Goal: Information Seeking & Learning: Learn about a topic

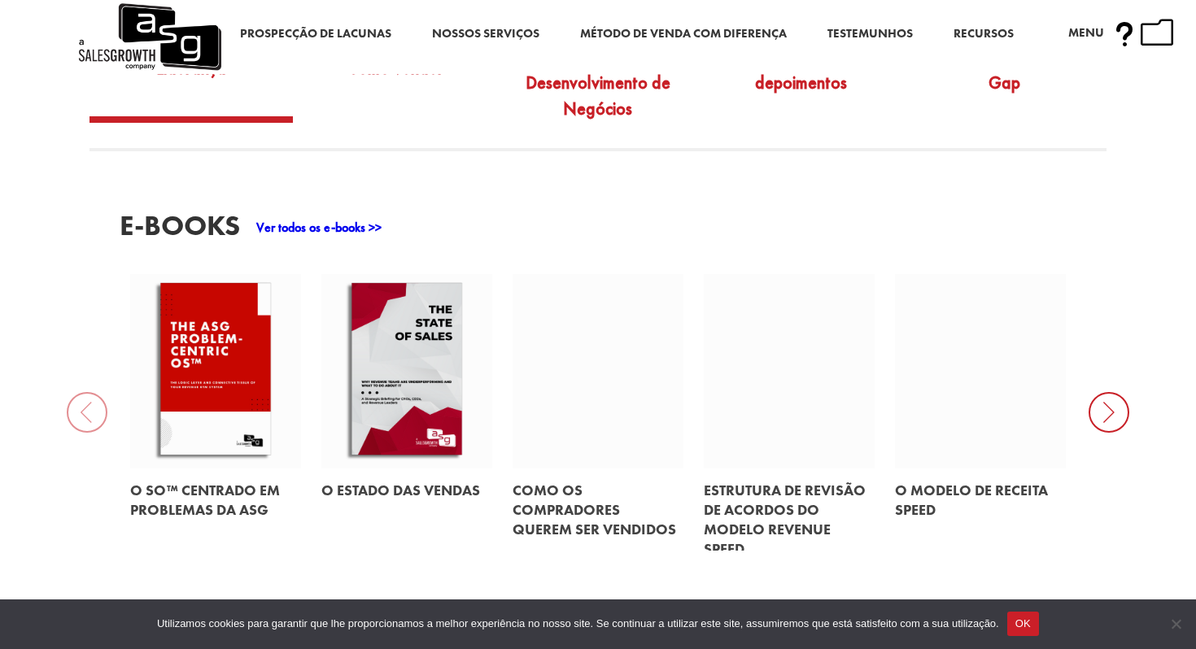
scroll to position [662, 0]
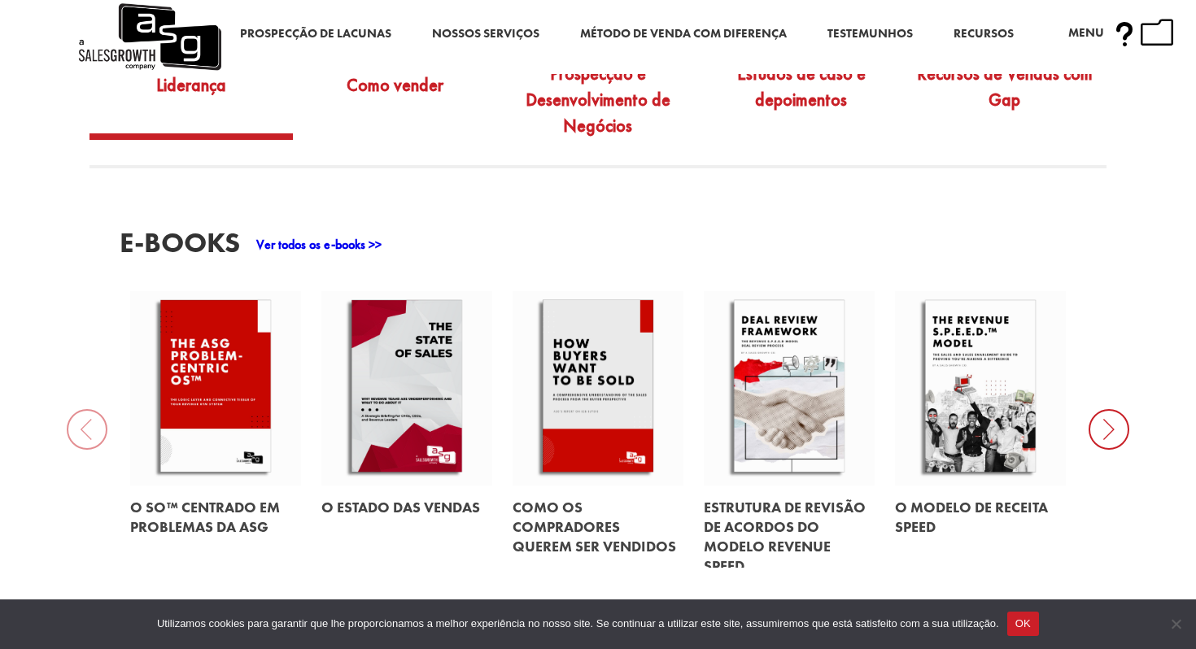
click at [1101, 429] on icon at bounding box center [1108, 429] width 41 height 41
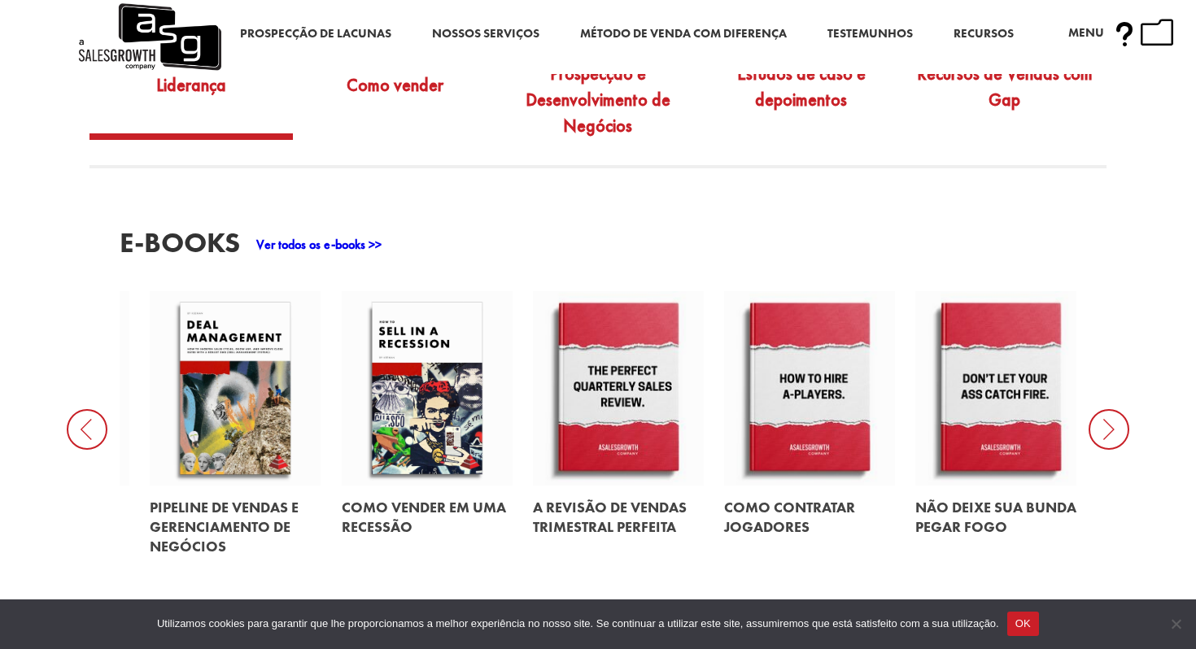
click at [1100, 428] on icon at bounding box center [1108, 429] width 41 height 41
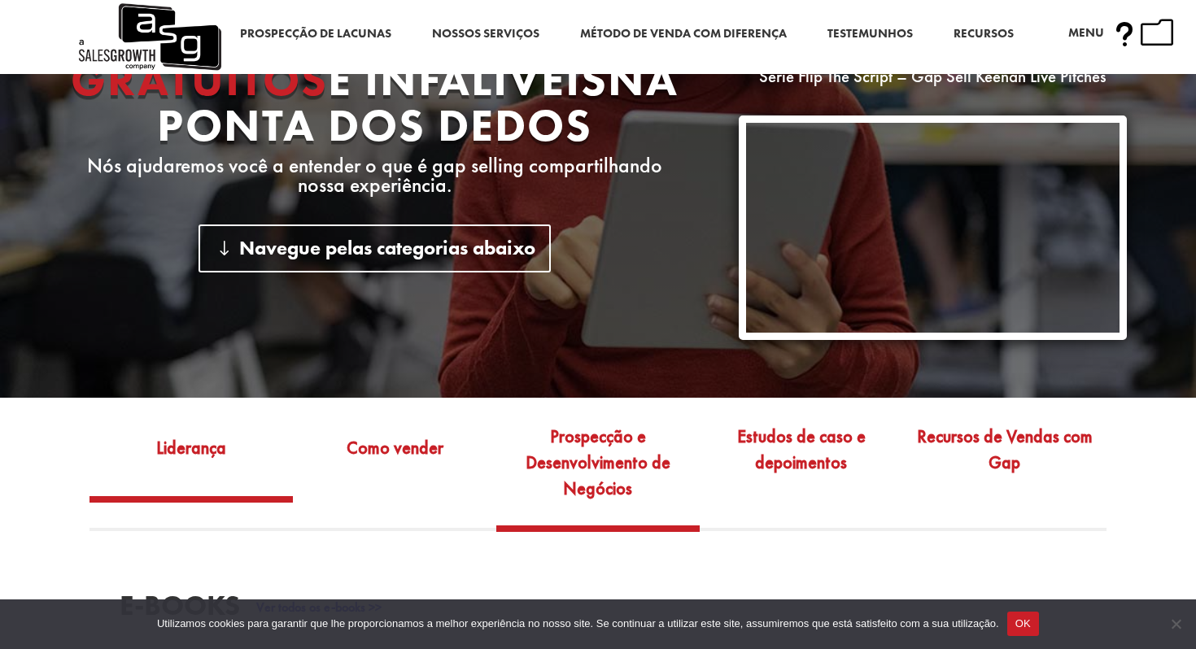
scroll to position [296, 0]
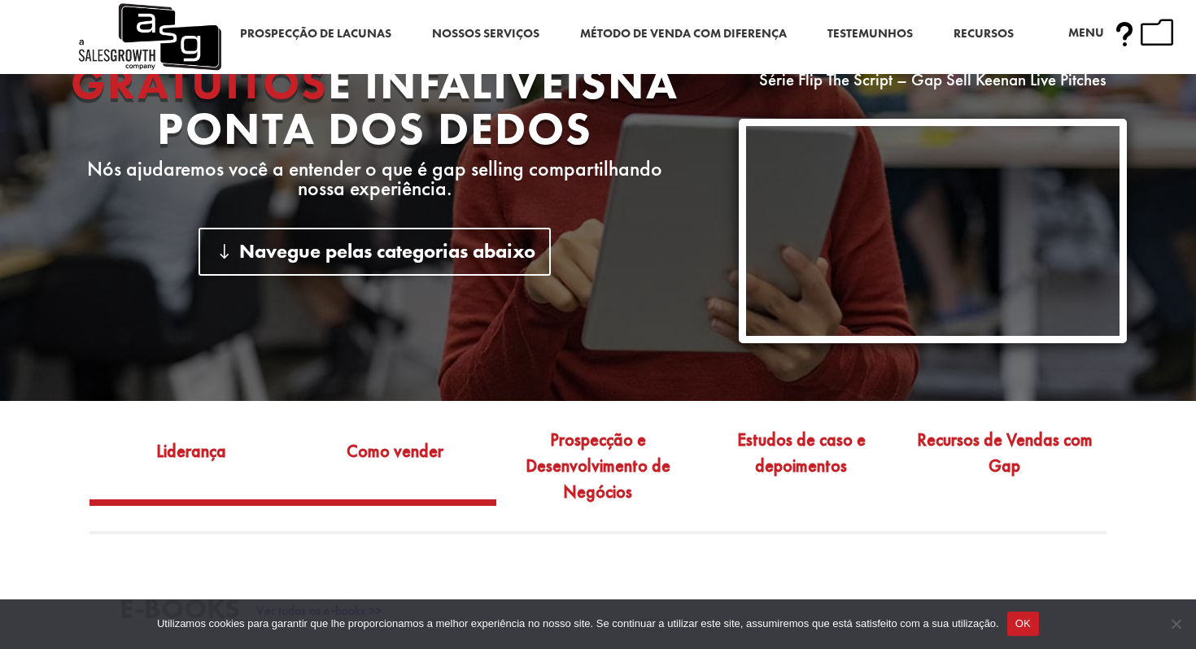
click at [406, 476] on link "Como vender" at bounding box center [394, 461] width 203 height 76
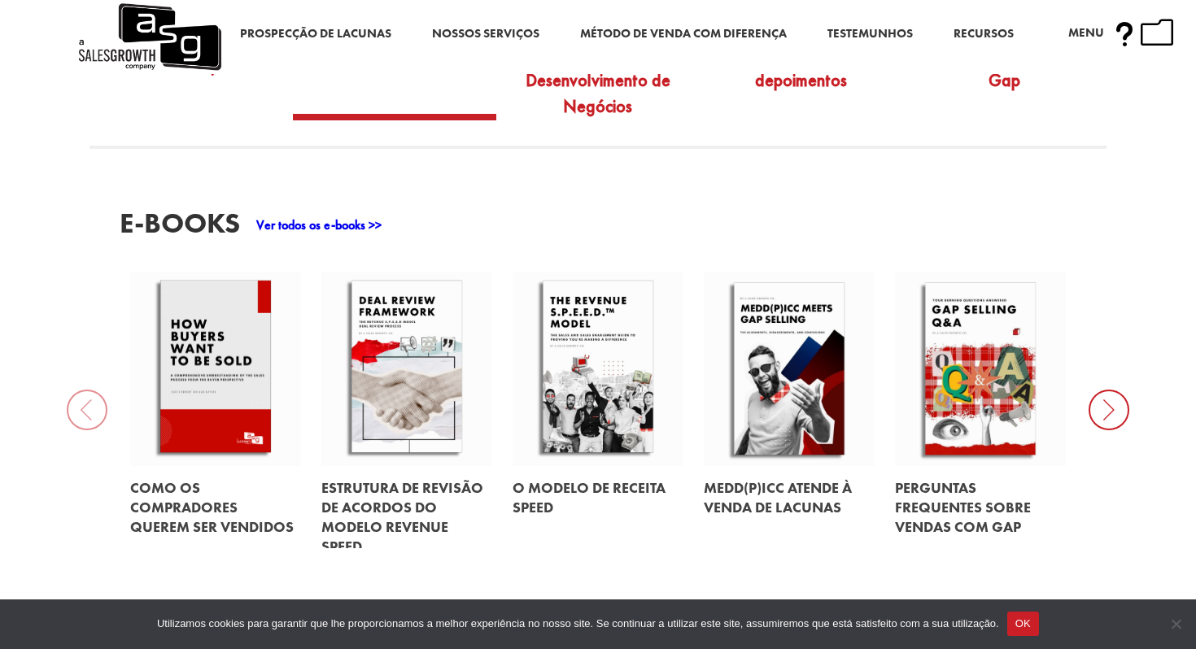
scroll to position [706, 0]
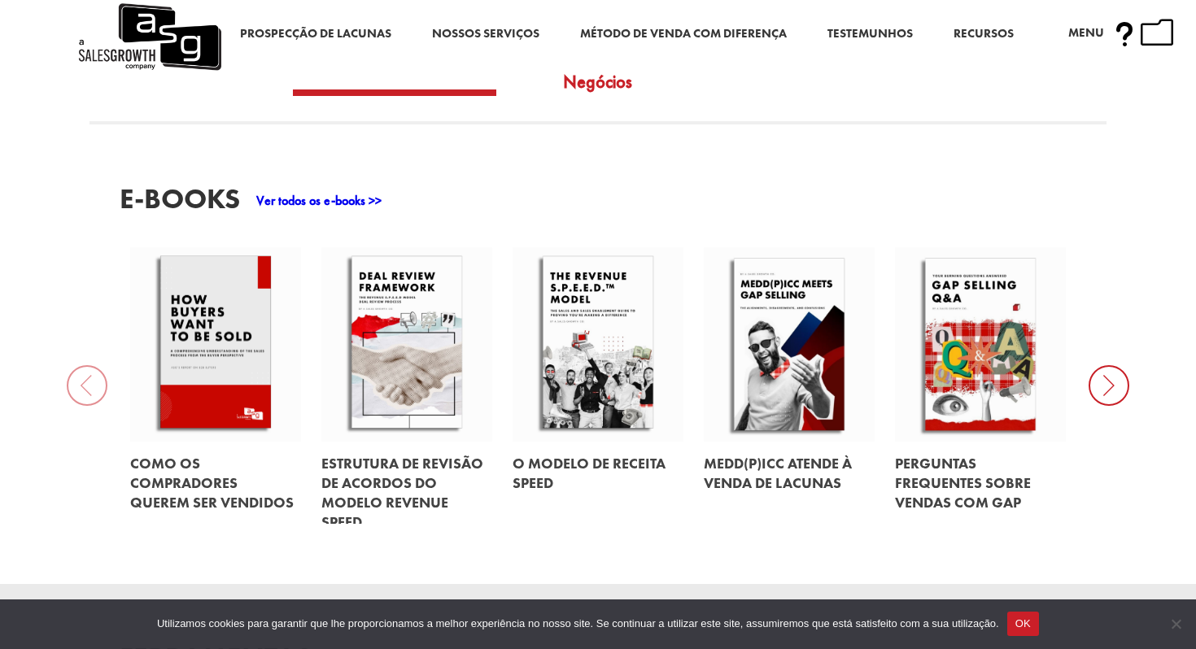
click at [215, 484] on link at bounding box center [215, 483] width 171 height 82
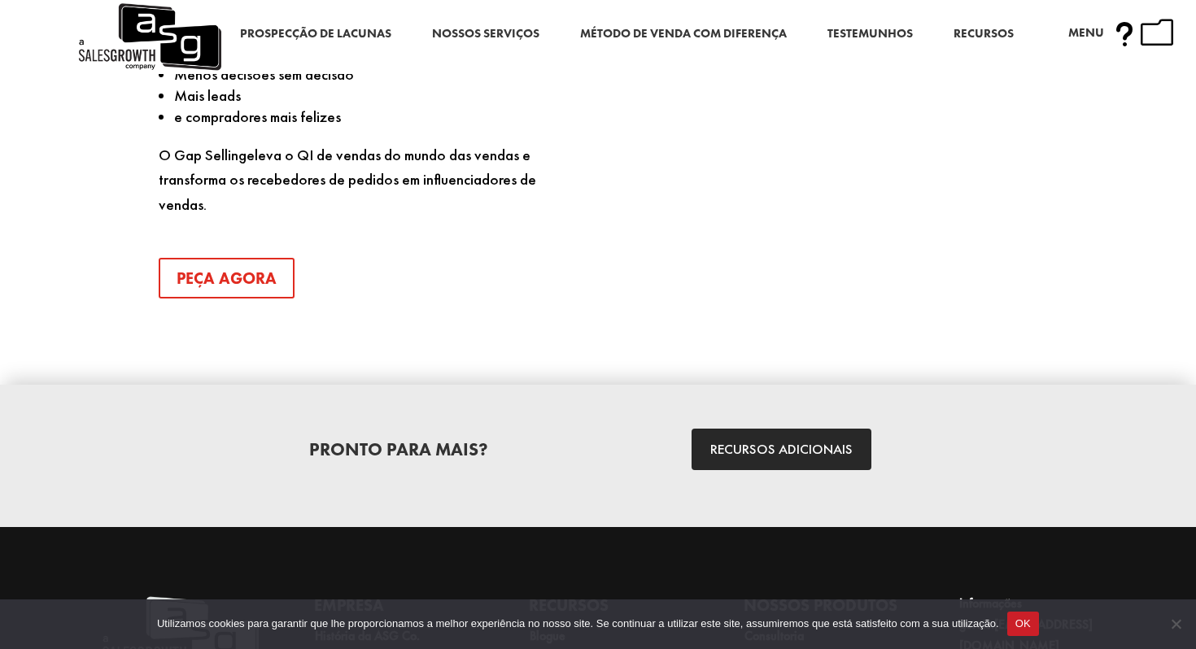
scroll to position [2440, 0]
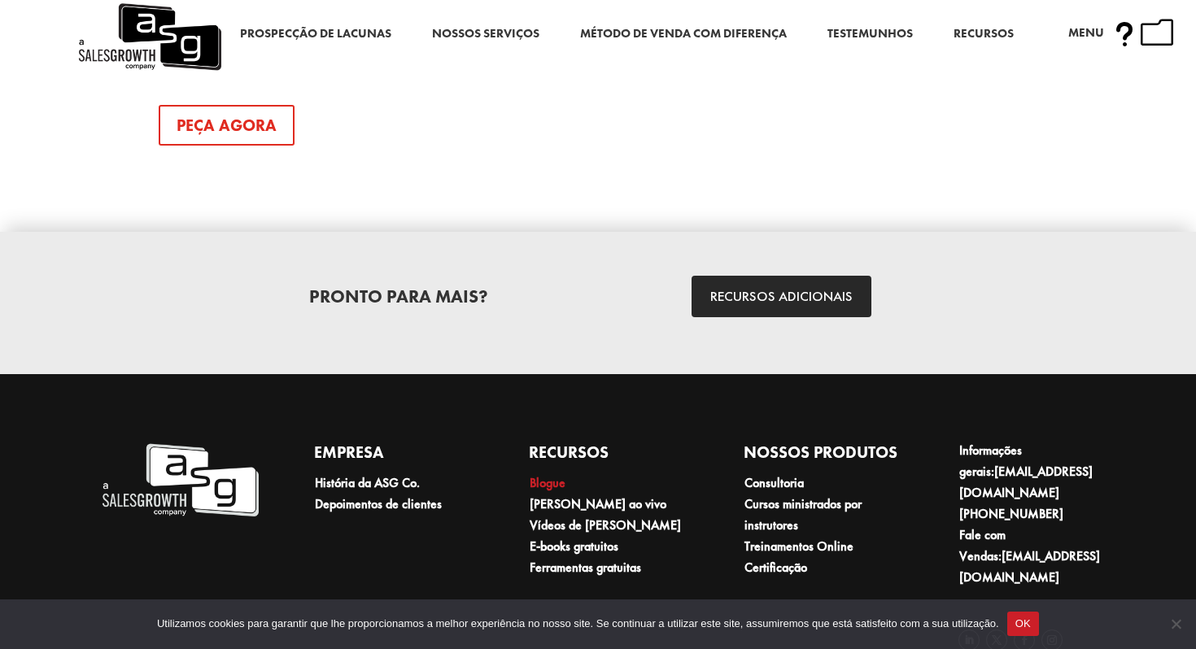
click at [545, 474] on font "Blogue" at bounding box center [548, 482] width 36 height 17
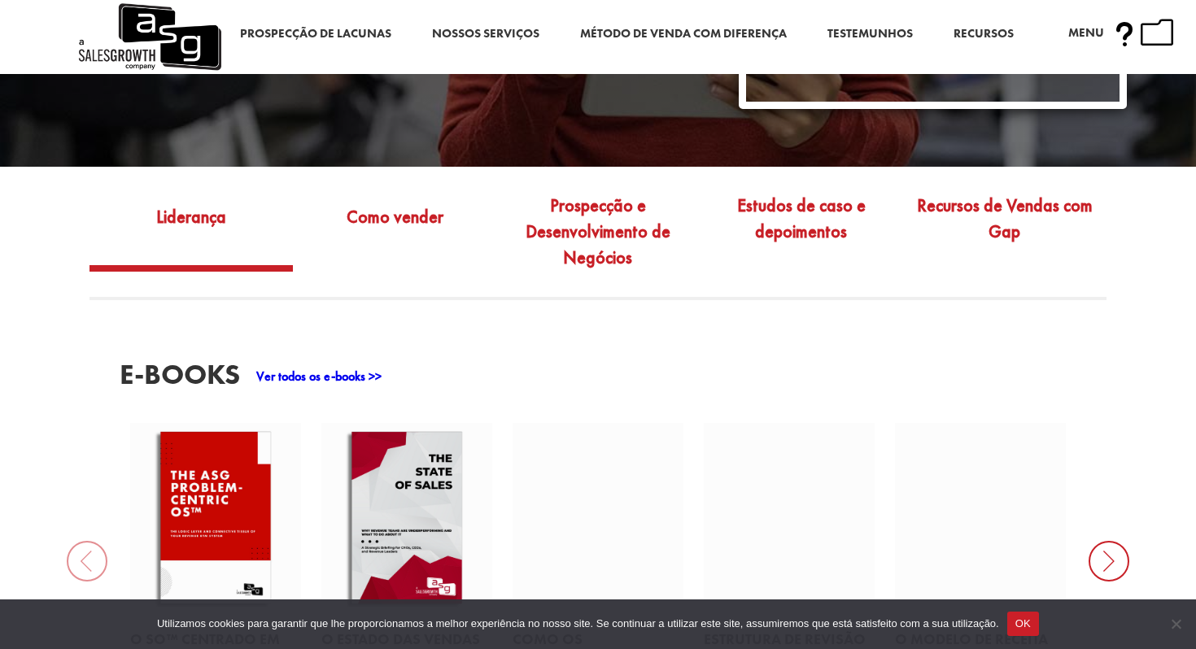
scroll to position [463, 0]
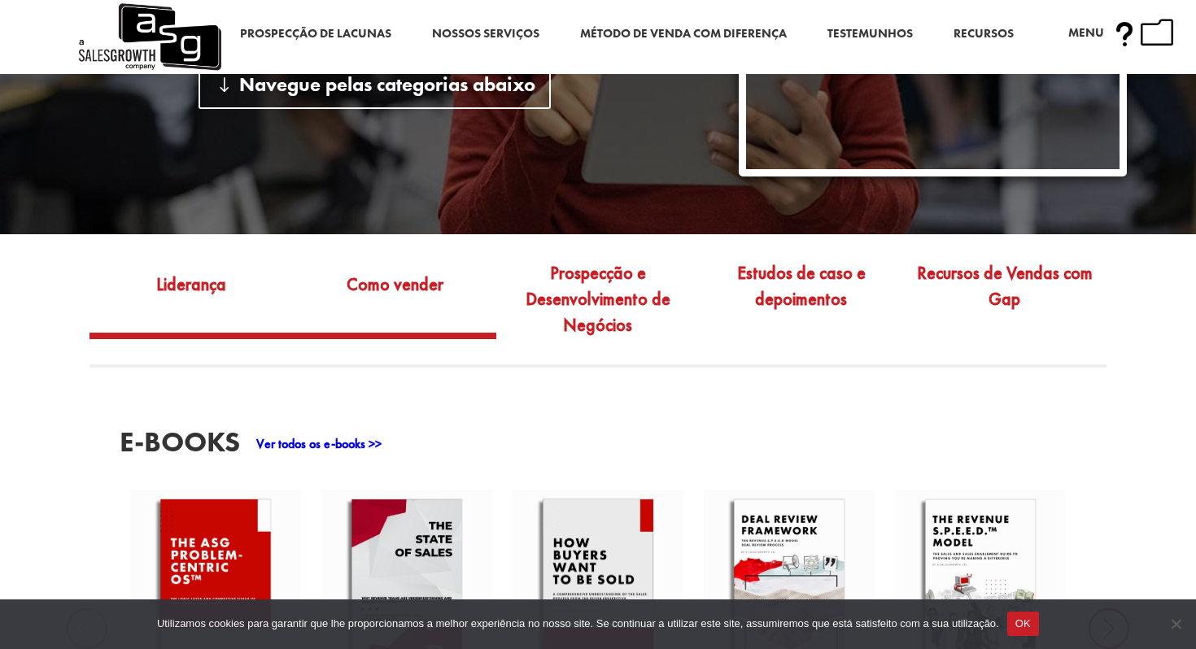
click at [392, 301] on link "Como vender" at bounding box center [394, 294] width 203 height 76
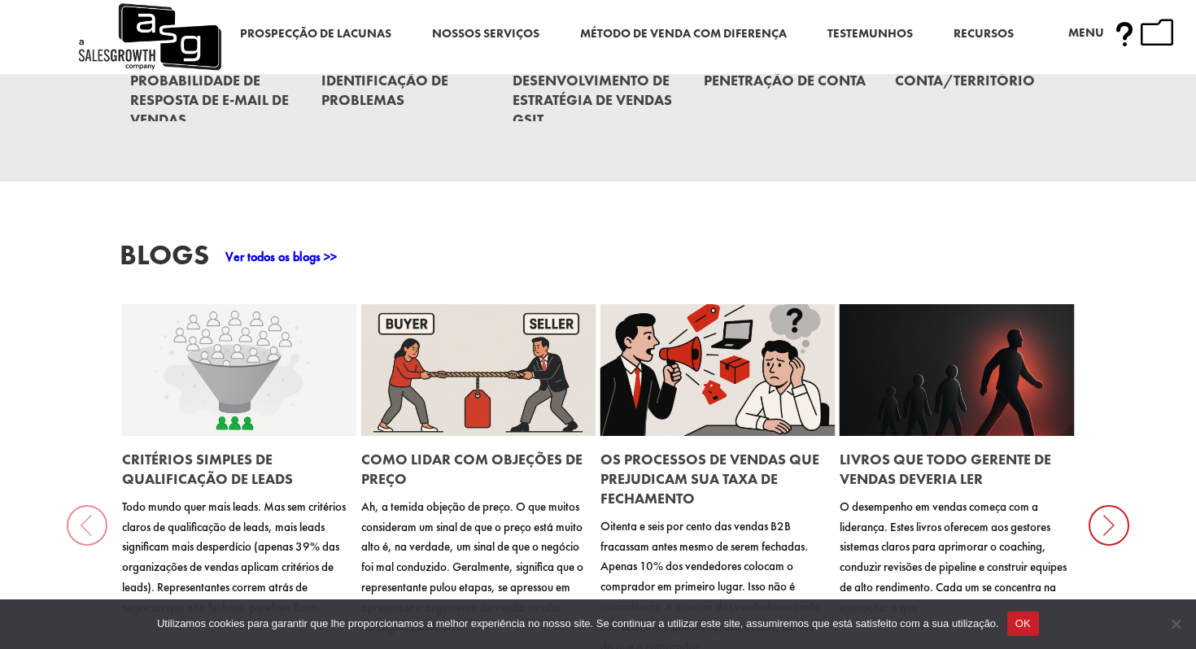
scroll to position [1592, 0]
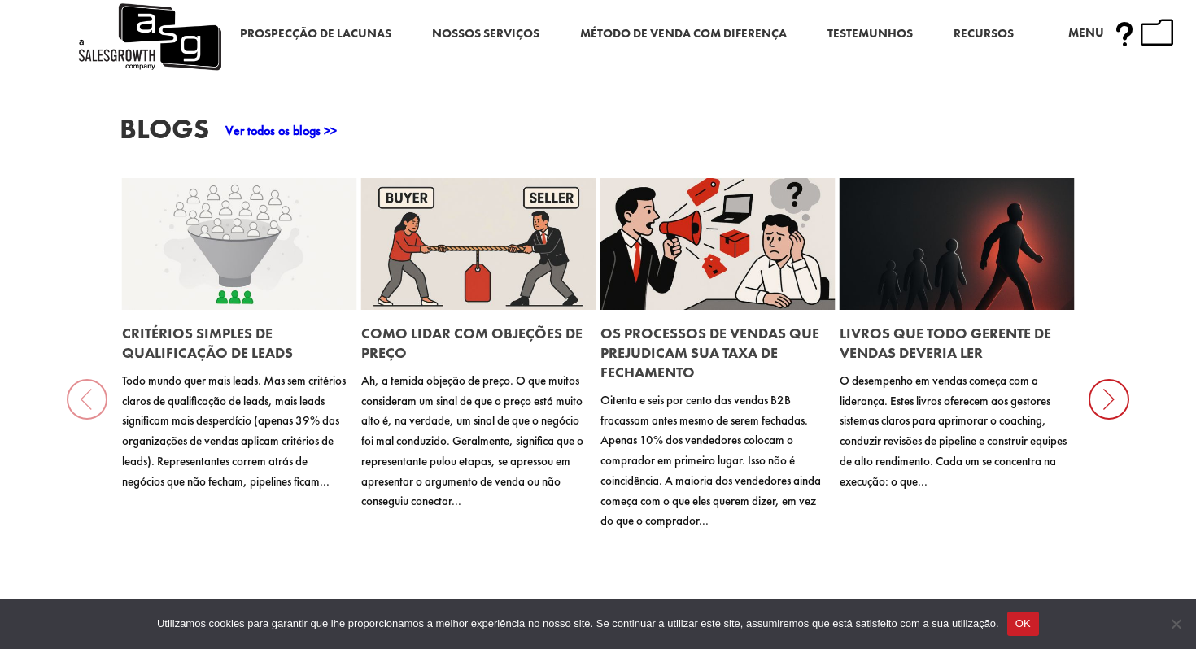
click at [462, 348] on h2 "Como lidar com objeções de preço" at bounding box center [475, 343] width 228 height 52
click at [461, 341] on font "Como lidar com objeções de preço" at bounding box center [471, 343] width 221 height 38
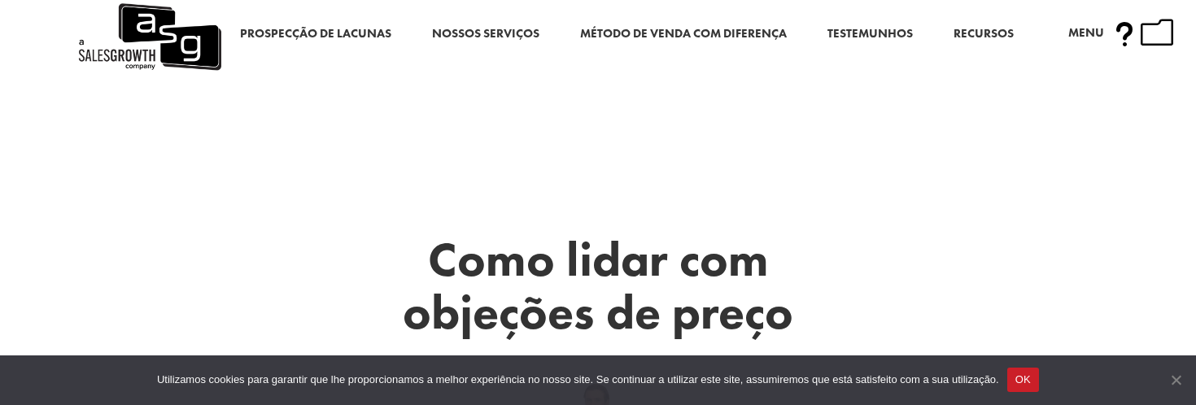
click at [1169, 373] on span "Aviso de cookies" at bounding box center [1175, 380] width 16 height 16
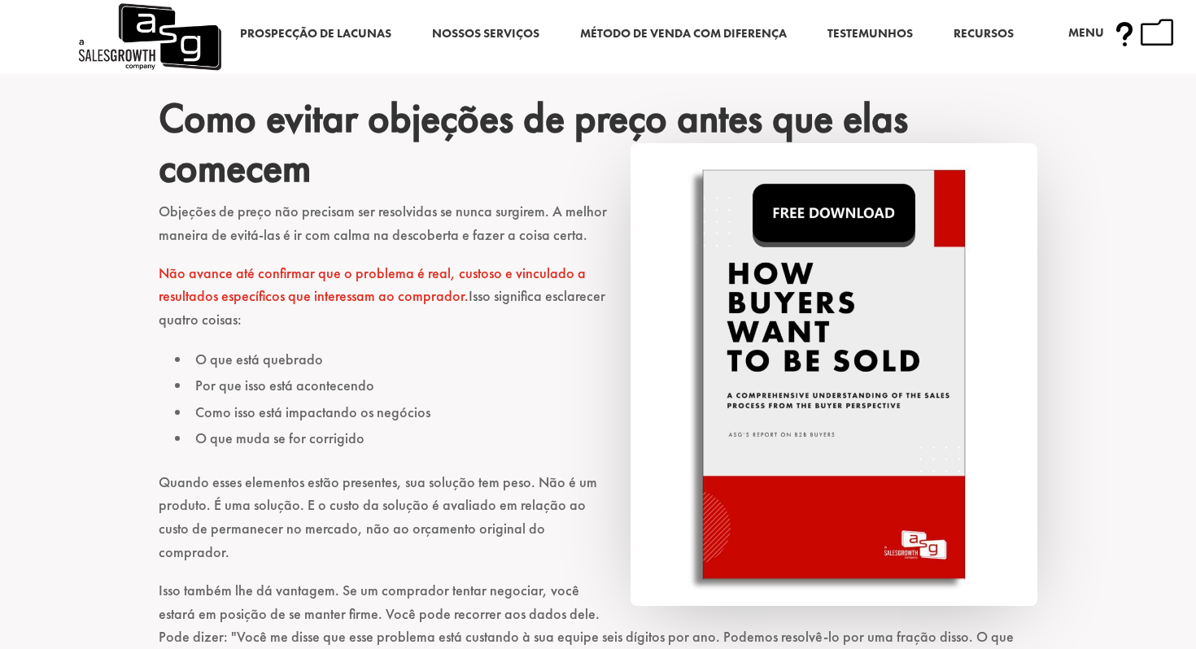
scroll to position [1053, 0]
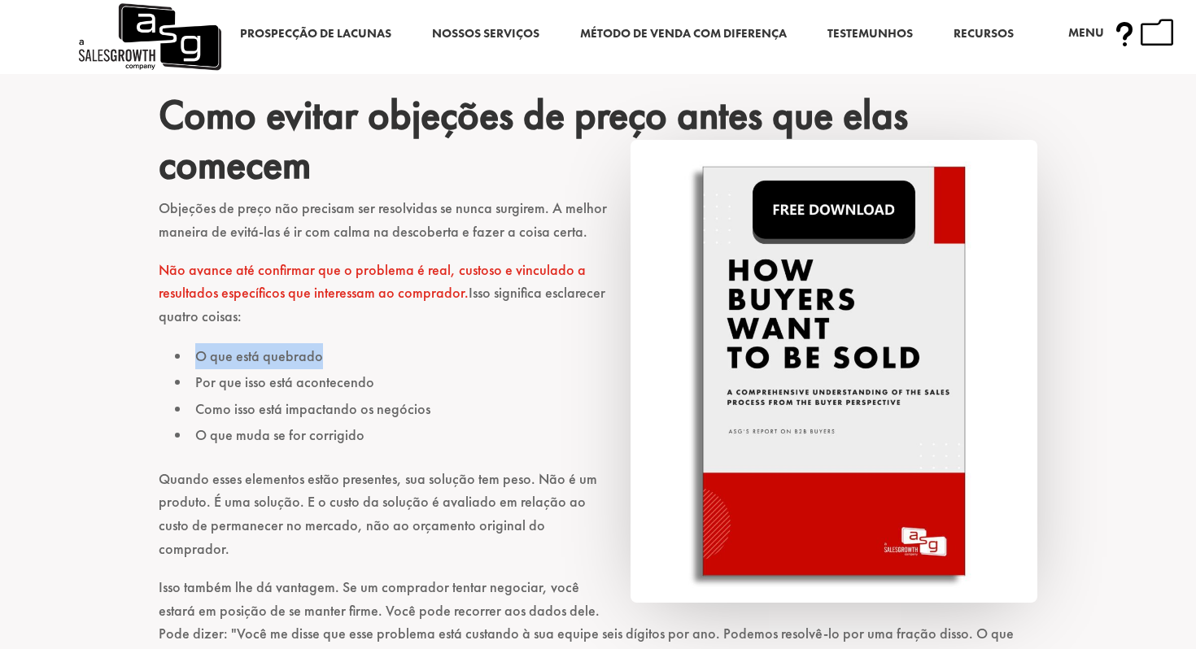
drag, startPoint x: 190, startPoint y: 348, endPoint x: 394, endPoint y: 367, distance: 204.2
click at [394, 367] on li "O que está quebrado" at bounding box center [606, 356] width 862 height 26
click at [367, 391] on font "Por que isso está acontecendo" at bounding box center [284, 382] width 179 height 19
click at [368, 387] on font "Por que isso está acontecendo" at bounding box center [284, 382] width 179 height 19
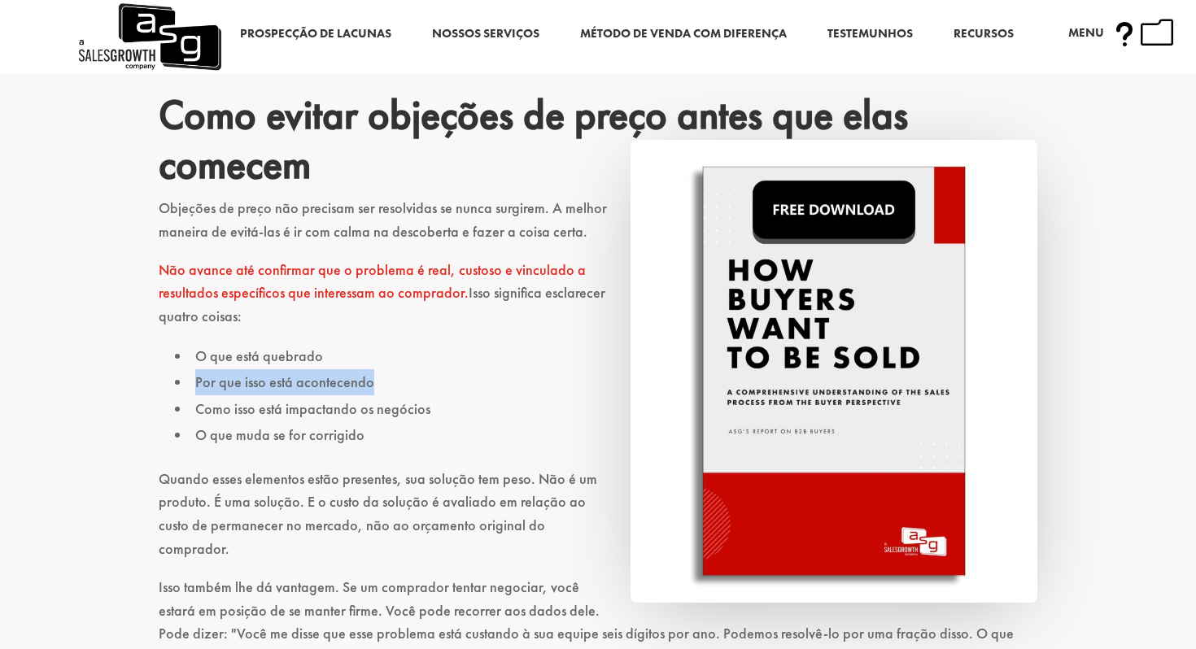
click at [368, 387] on font "Por que isso está acontecendo" at bounding box center [284, 382] width 179 height 19
click at [395, 406] on font "Como isso está impactando os negócios" at bounding box center [312, 408] width 235 height 19
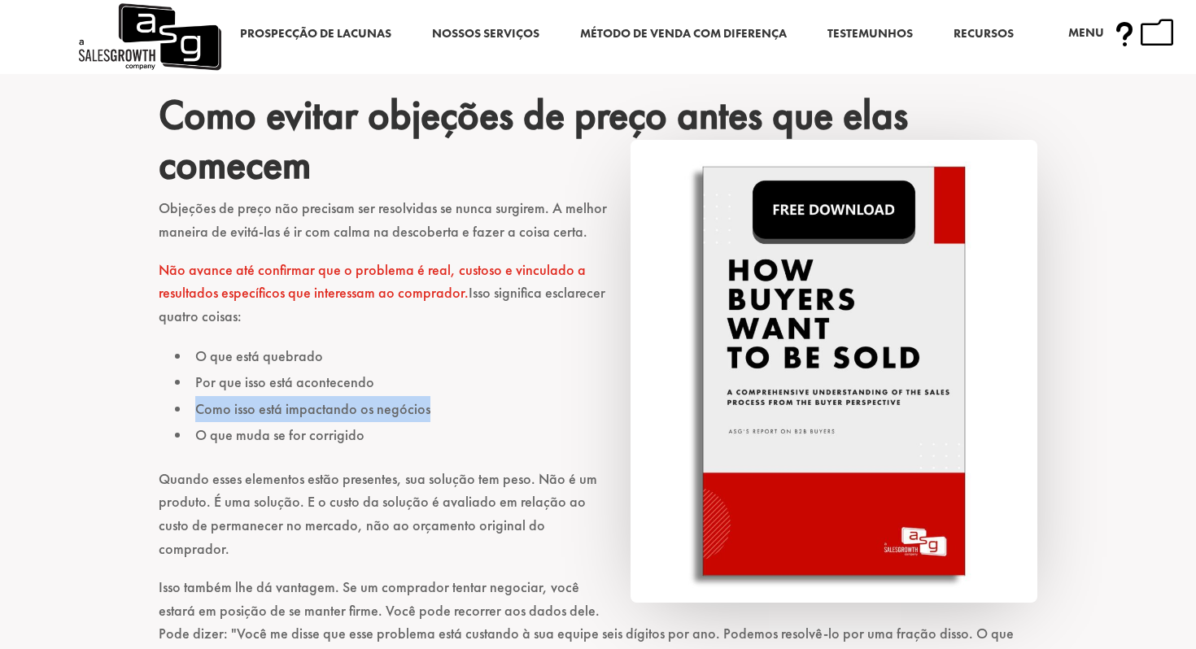
click at [395, 406] on font "Como isso está impactando os negócios" at bounding box center [312, 408] width 235 height 19
click at [378, 492] on font "Quando esses elementos estão presentes, sua solução tem peso. Não é um produto.…" at bounding box center [378, 513] width 438 height 89
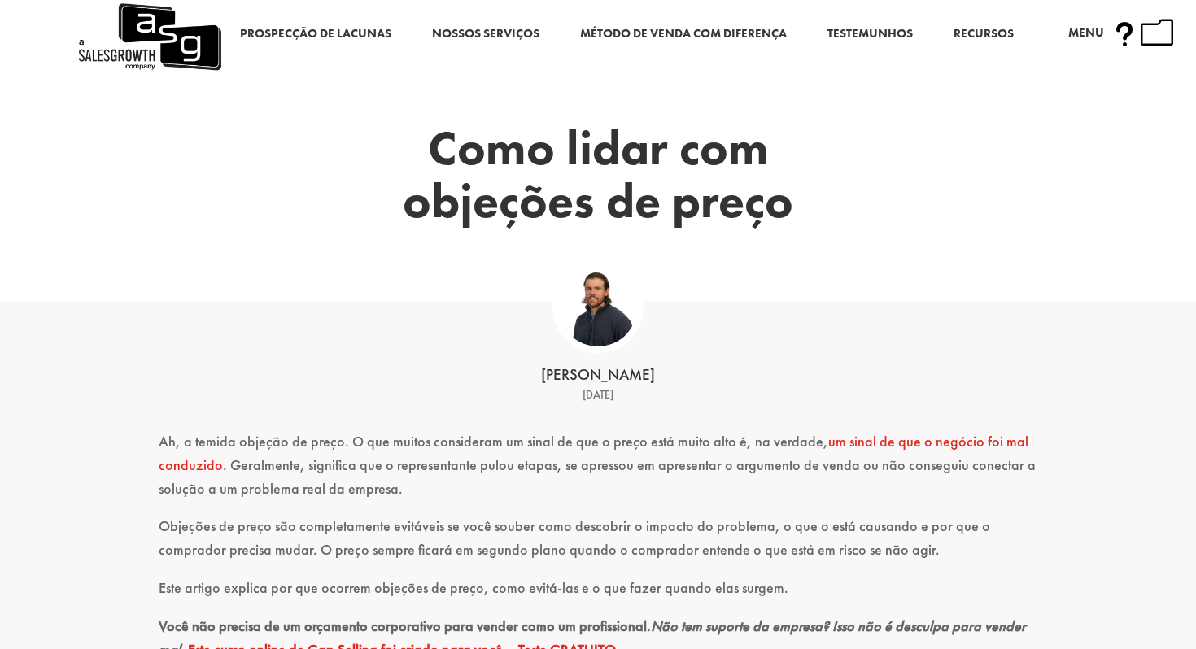
scroll to position [0, 0]
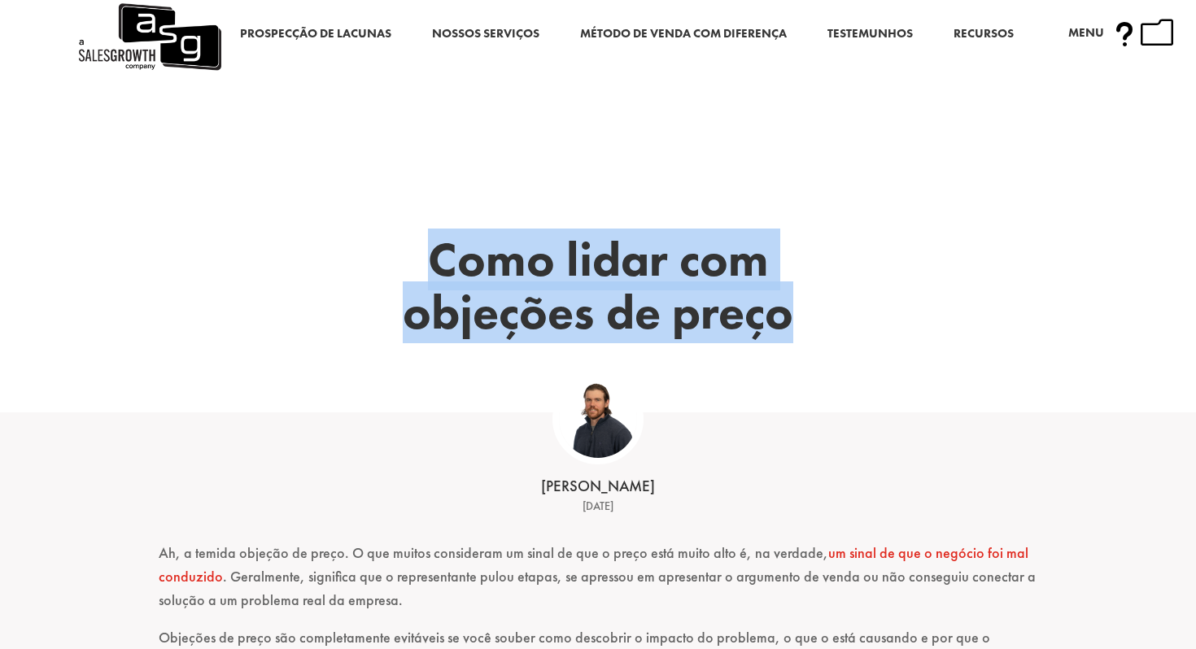
drag, startPoint x: 441, startPoint y: 264, endPoint x: 823, endPoint y: 304, distance: 384.5
click at [823, 304] on h1 "Como lidar com objeções de preço" at bounding box center [597, 289] width 537 height 113
copy font "Como lidar com objeções de preço"
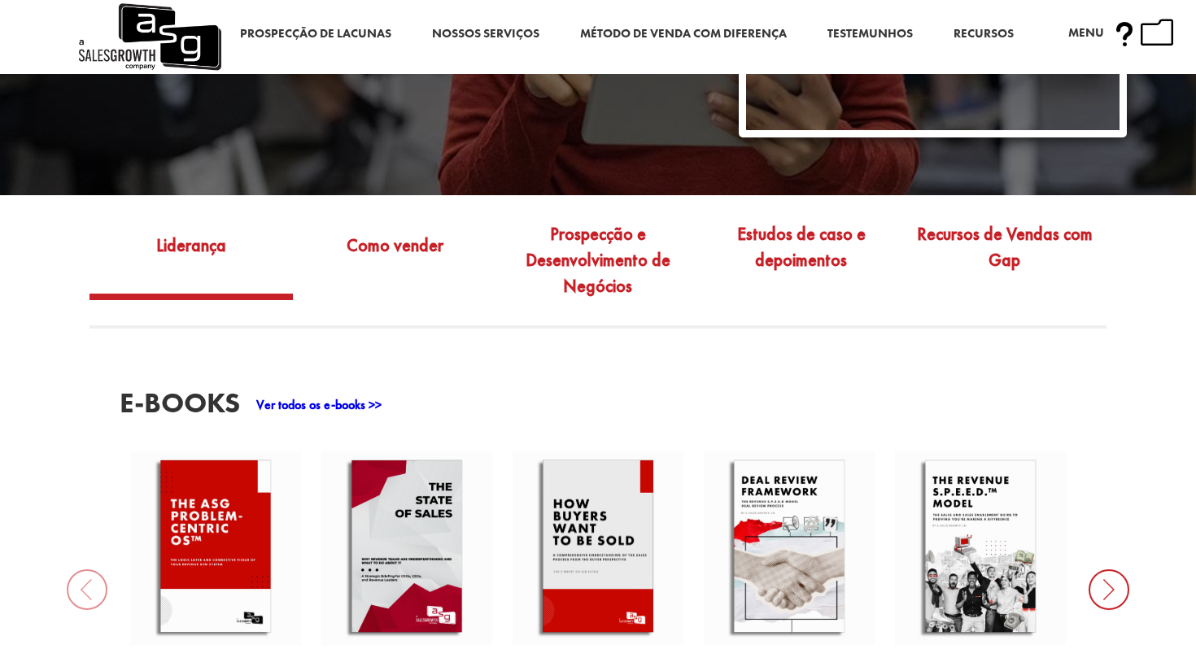
scroll to position [329, 0]
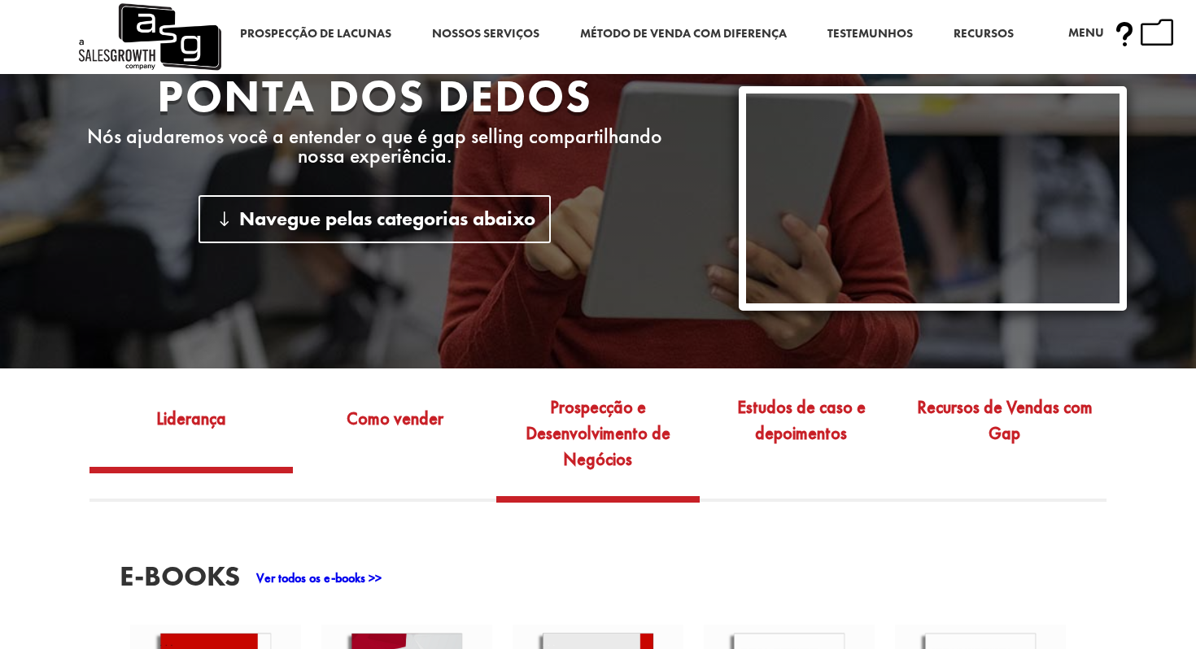
click at [614, 438] on font "Prospecção e Desenvolvimento de Negócios" at bounding box center [597, 432] width 145 height 75
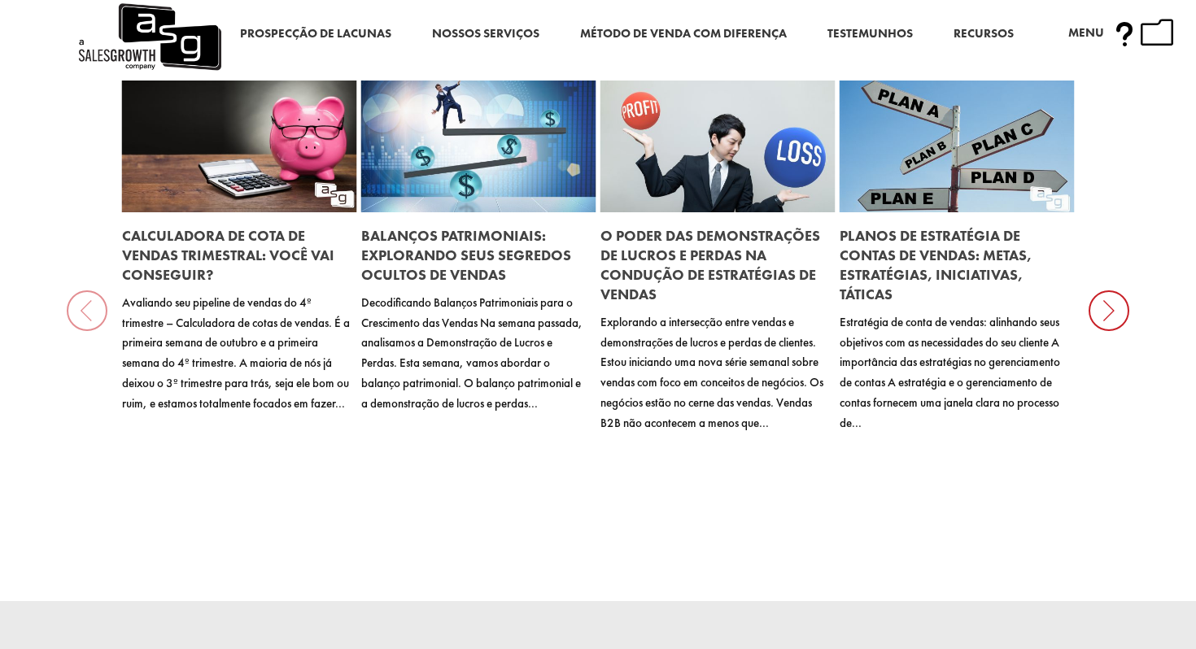
scroll to position [1664, 0]
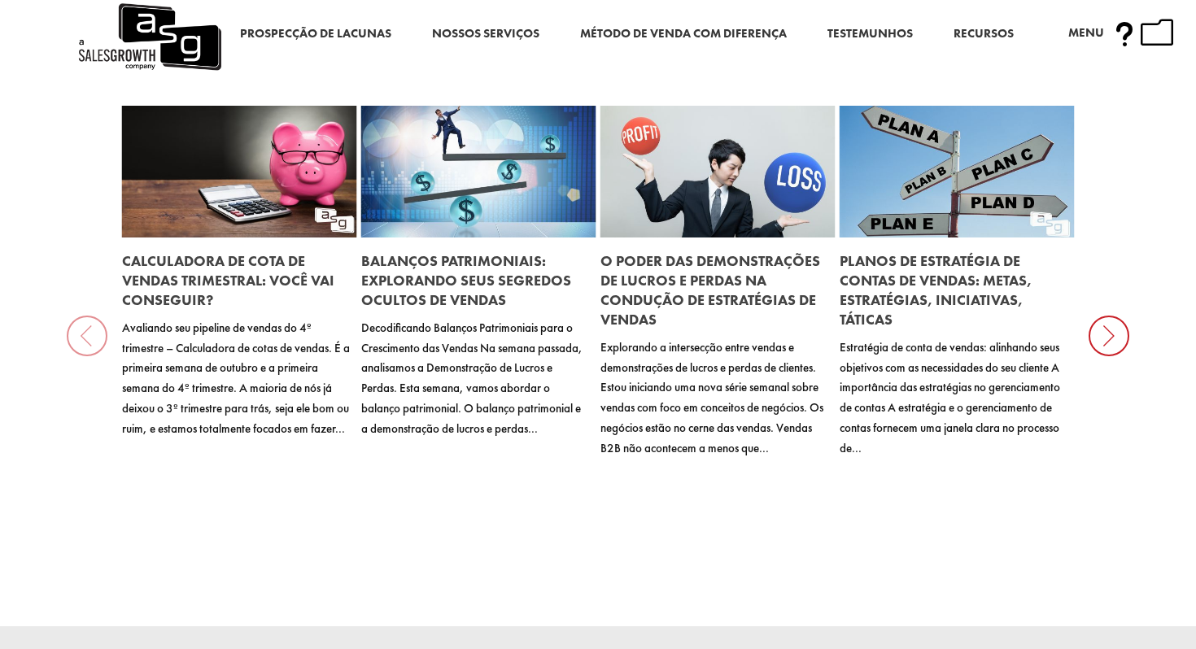
click at [1110, 345] on icon at bounding box center [1108, 336] width 41 height 41
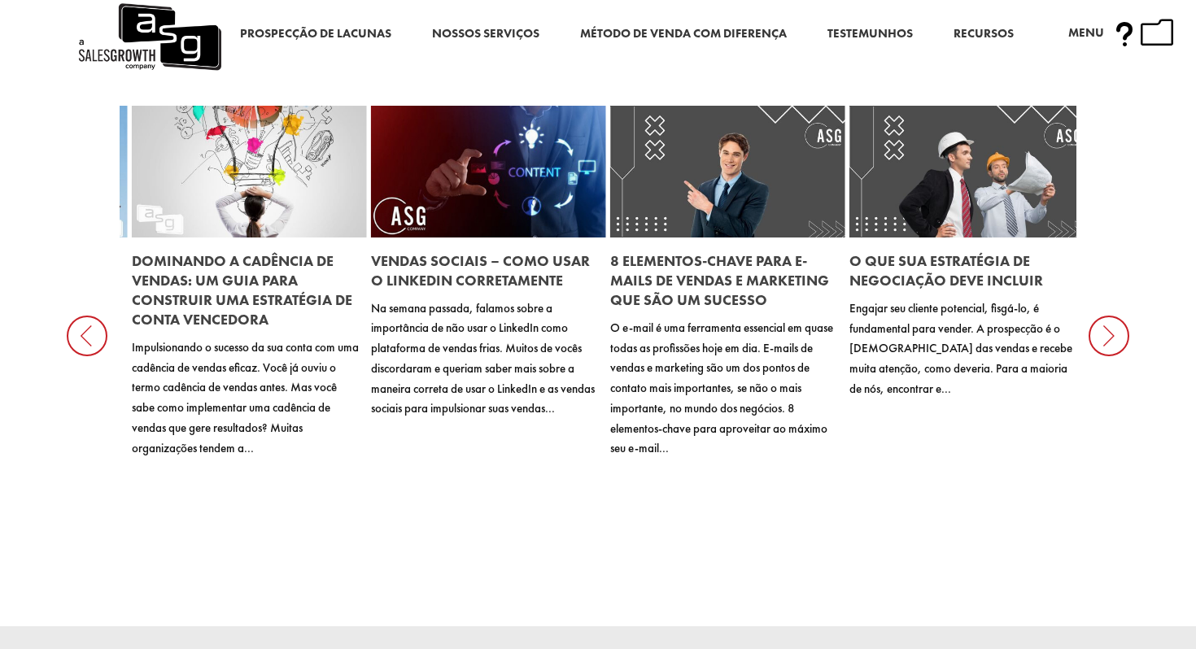
scroll to position [1532, 0]
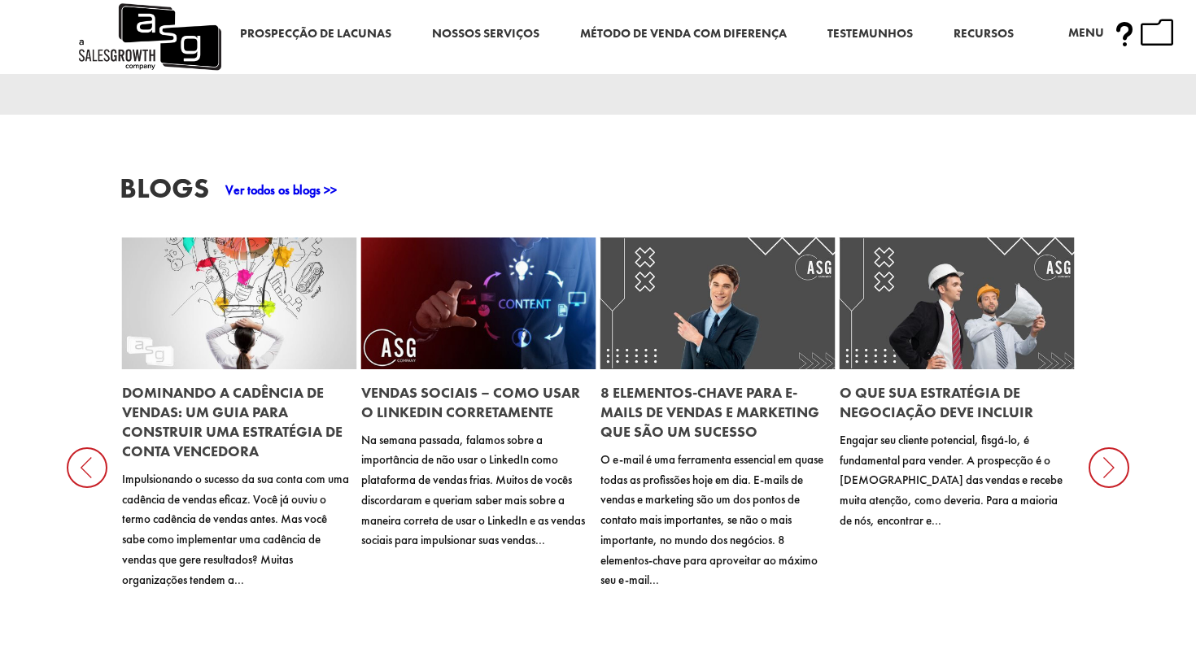
click at [486, 405] on font "Vendas Sociais – Como Usar o LinkedIn Corretamente" at bounding box center [470, 402] width 219 height 38
click at [194, 447] on font "Dominando a cadência de vendas: um guia para construir uma estratégia de conta …" at bounding box center [232, 421] width 220 height 77
